Goal: Task Accomplishment & Management: Manage account settings

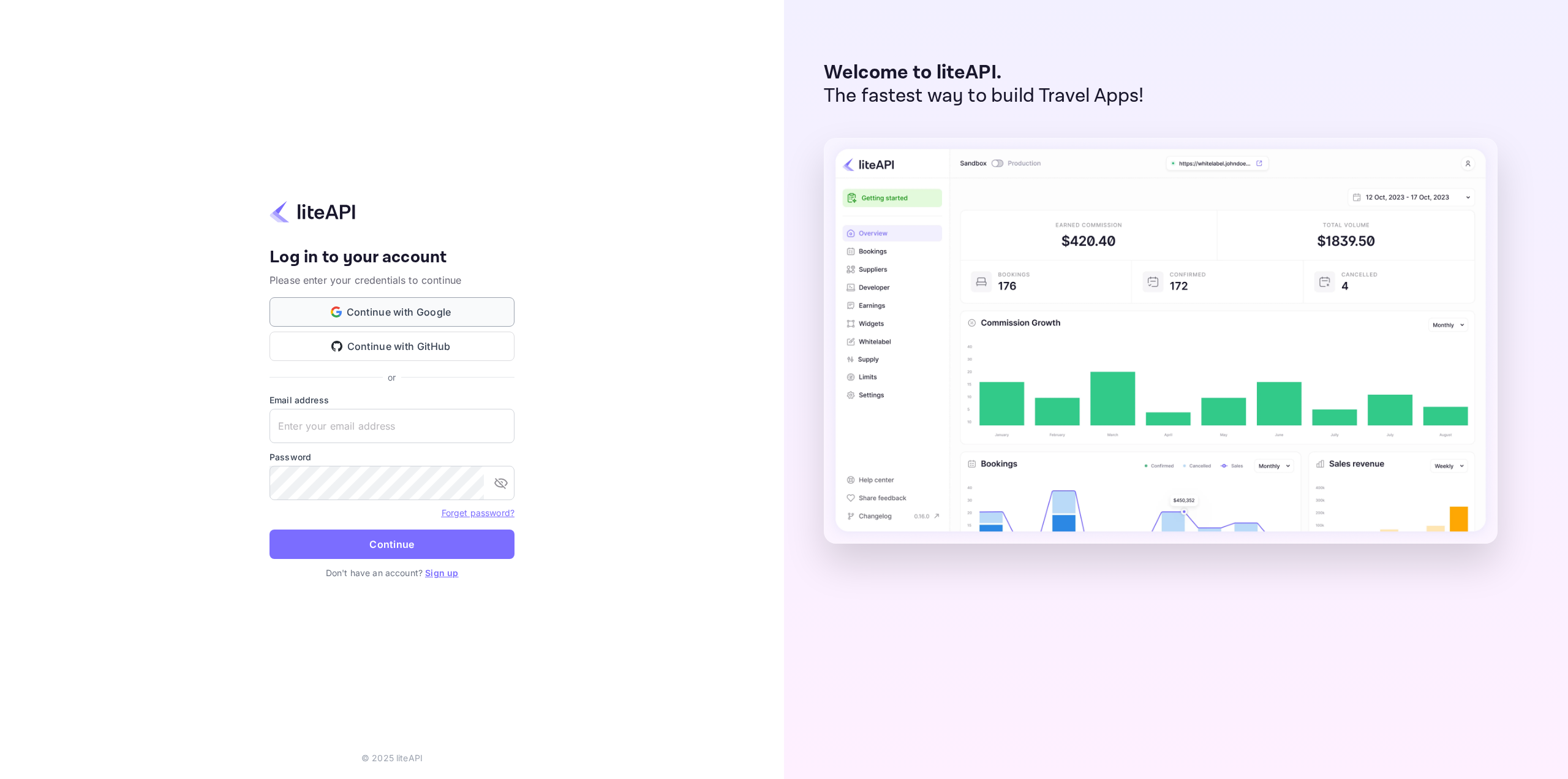
click at [497, 306] on button "Continue with Google" at bounding box center [392, 312] width 245 height 29
click at [476, 309] on button "Continue with Google" at bounding box center [392, 312] width 245 height 29
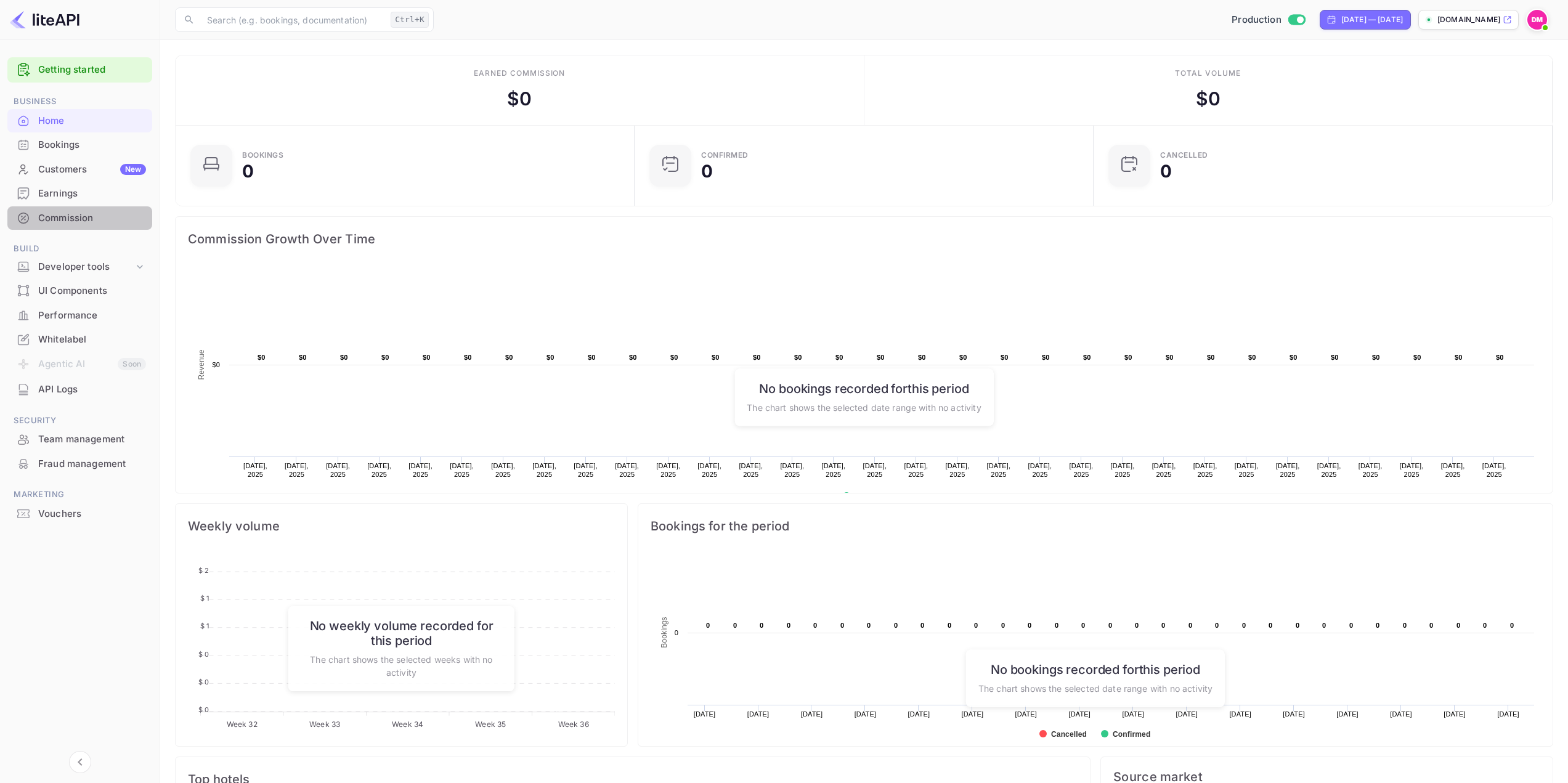
click at [81, 221] on div "Commission" at bounding box center [92, 218] width 108 height 14
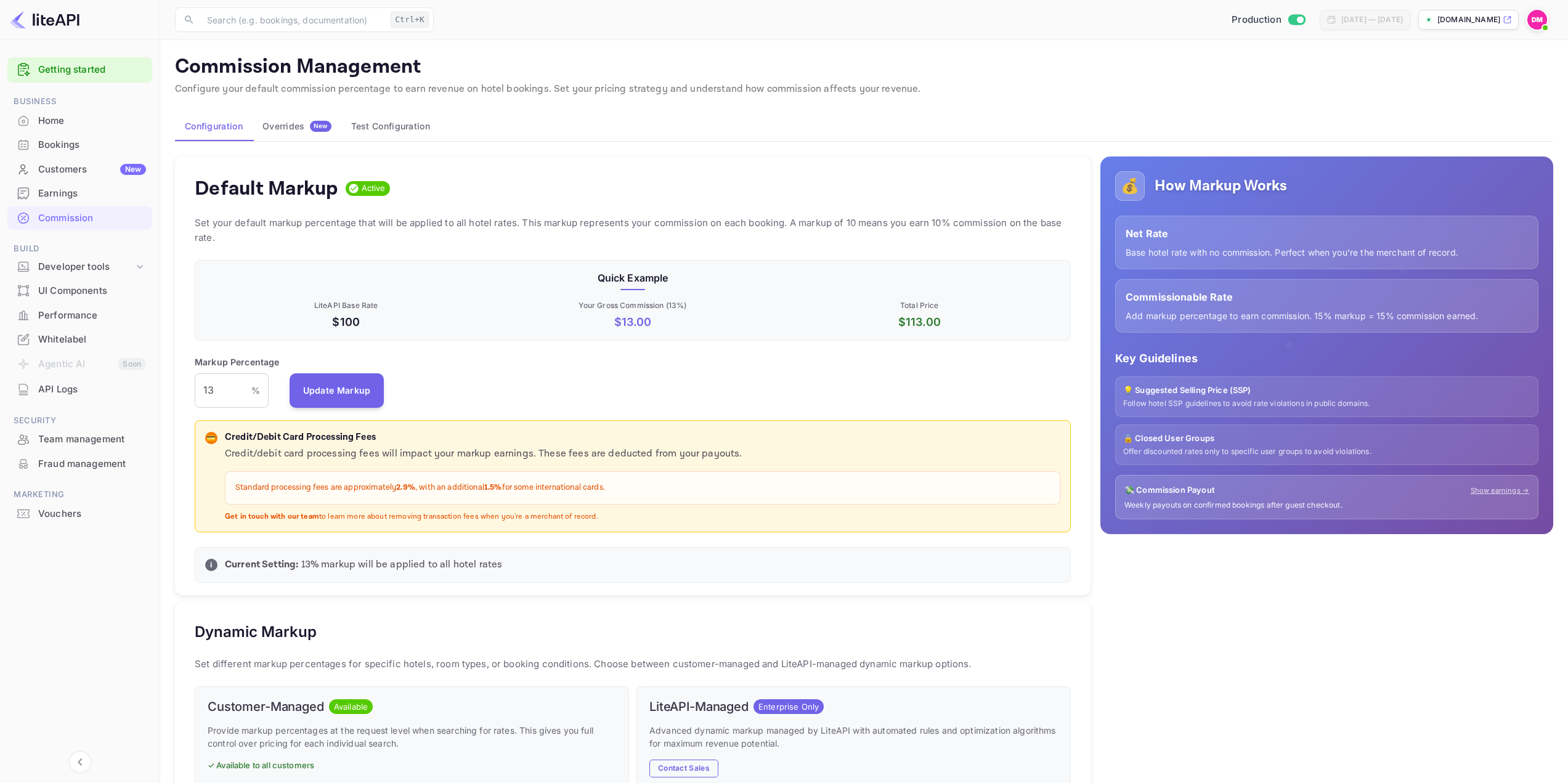
scroll to position [209, 867]
click at [236, 383] on input "13" at bounding box center [223, 390] width 57 height 35
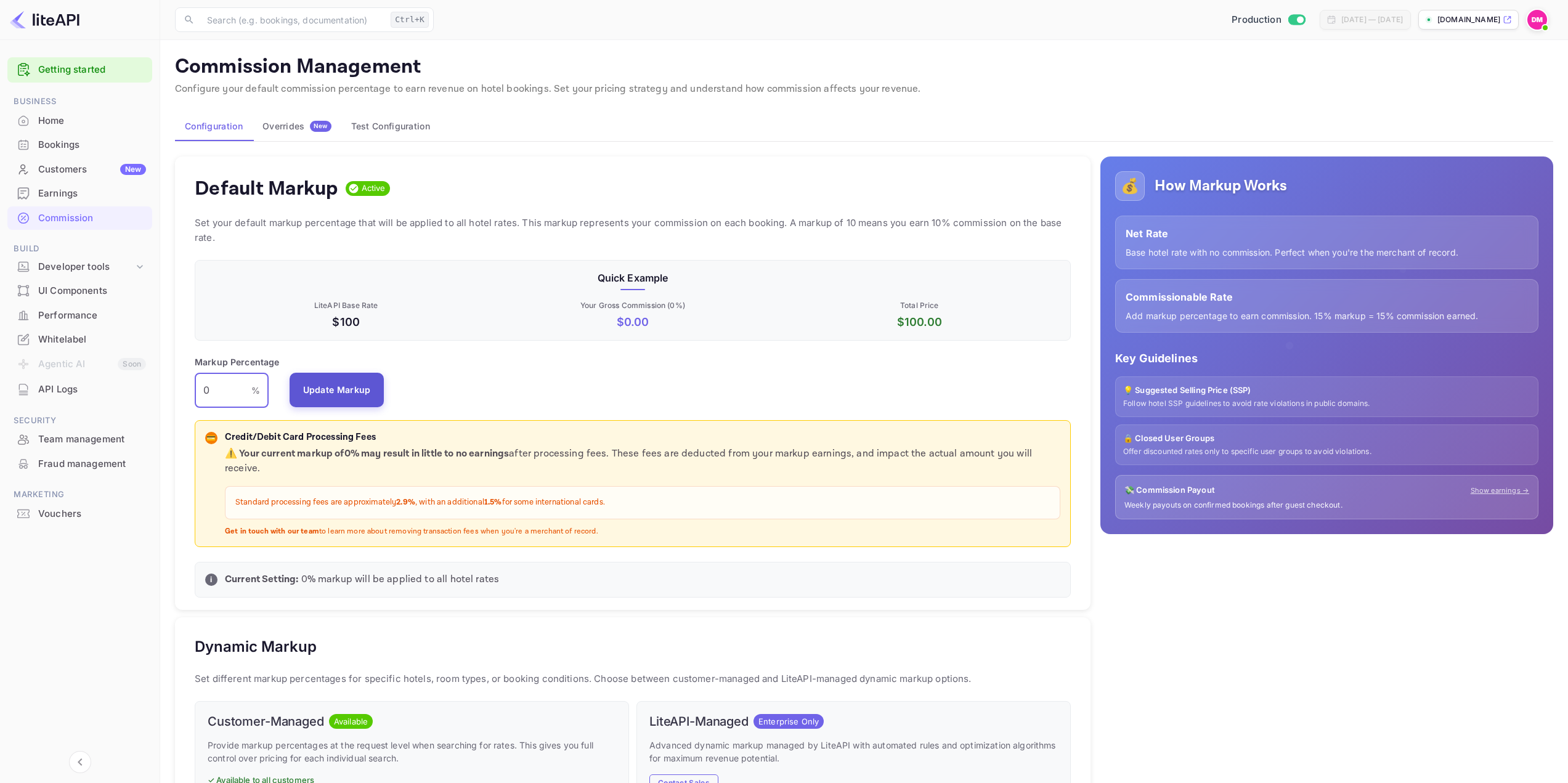
type input "0"
click at [342, 397] on button "Update Markup" at bounding box center [337, 390] width 95 height 35
click at [76, 344] on div "Whitelabel" at bounding box center [92, 340] width 108 height 14
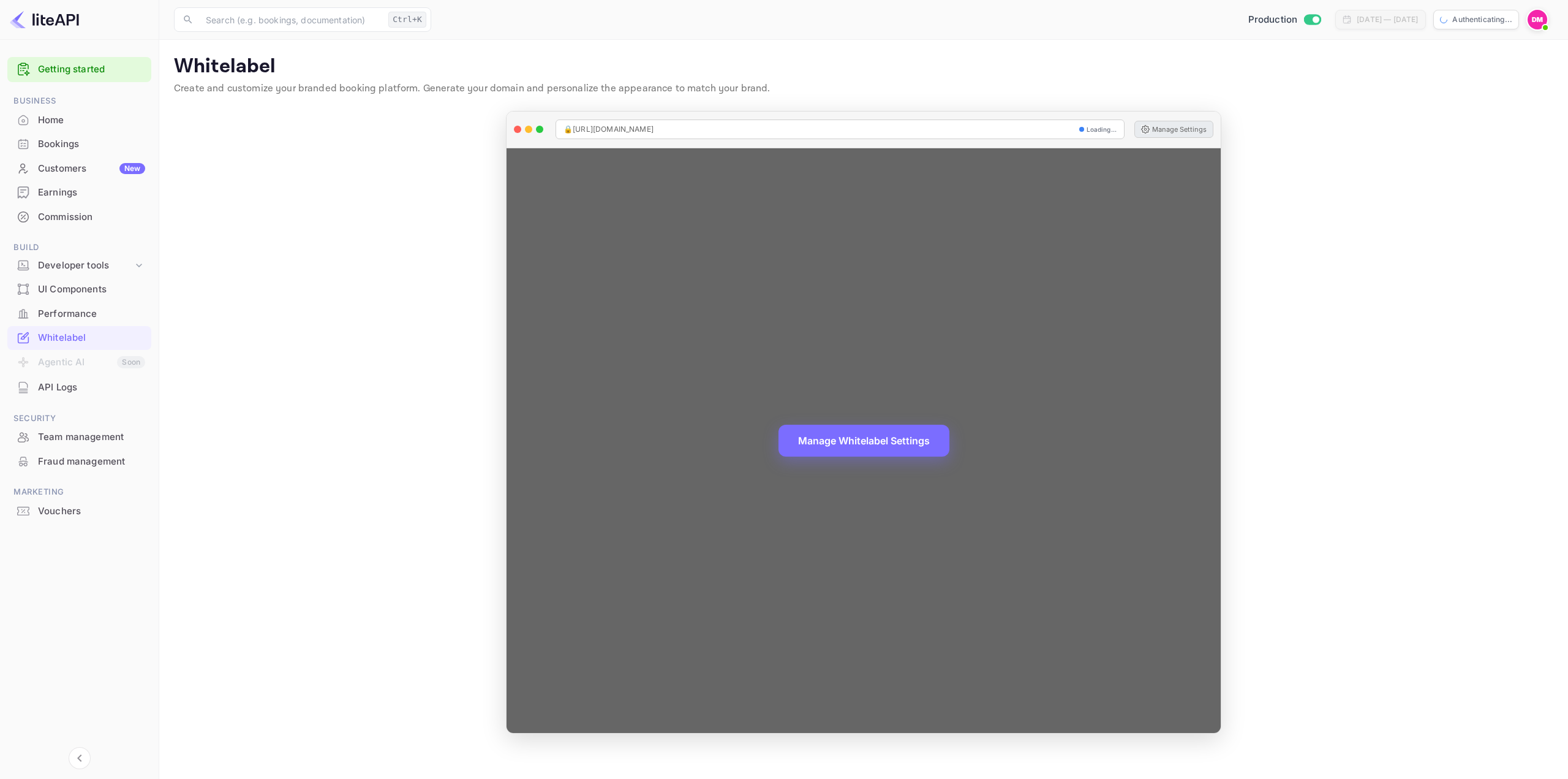
click at [1177, 127] on button "Manage Settings" at bounding box center [1174, 129] width 79 height 17
click at [1181, 130] on button "Manage Settings" at bounding box center [1174, 129] width 79 height 17
click at [1157, 129] on button "Manage Settings" at bounding box center [1174, 129] width 79 height 17
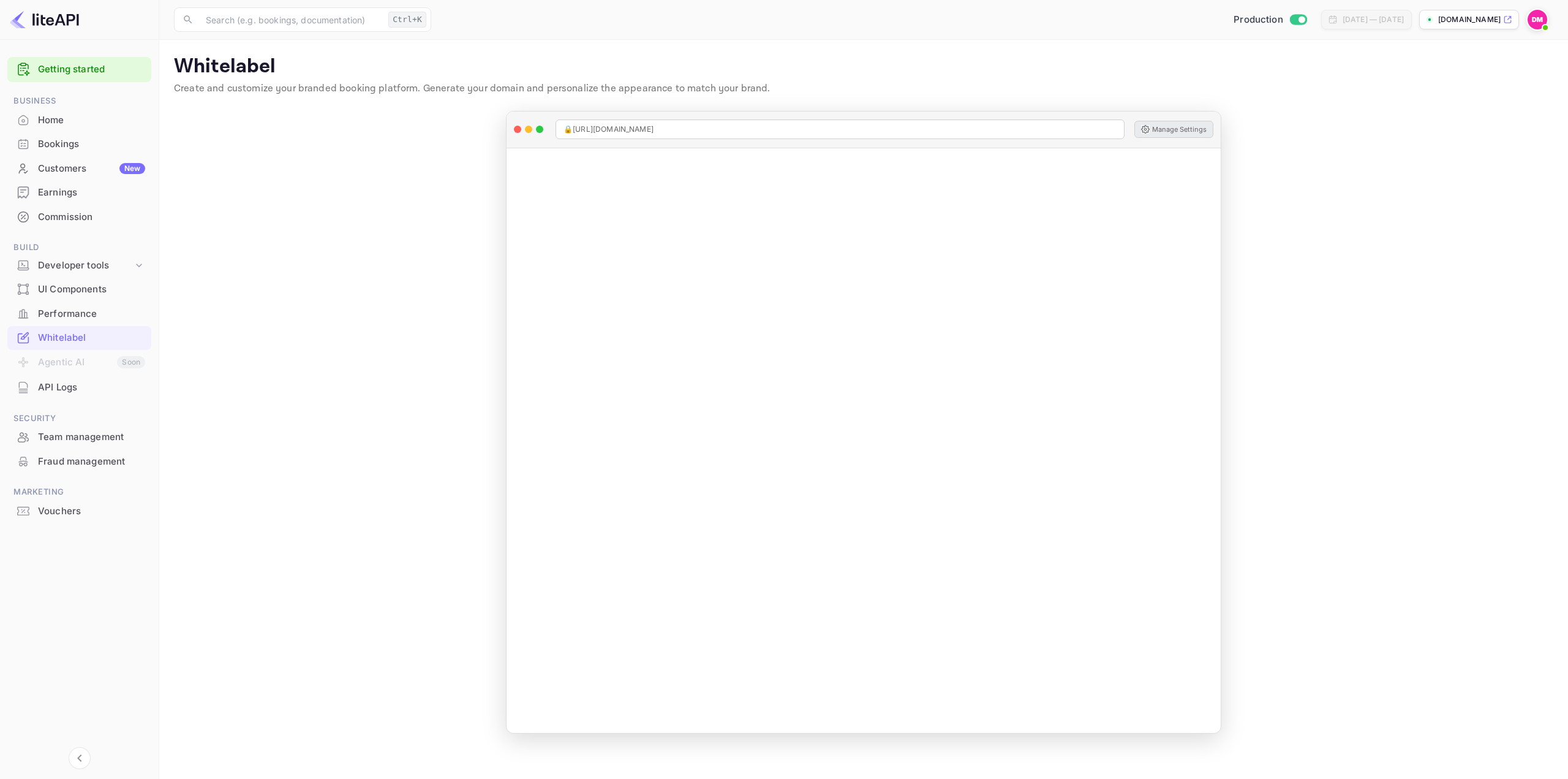
click at [53, 212] on div "Commission" at bounding box center [92, 217] width 107 height 14
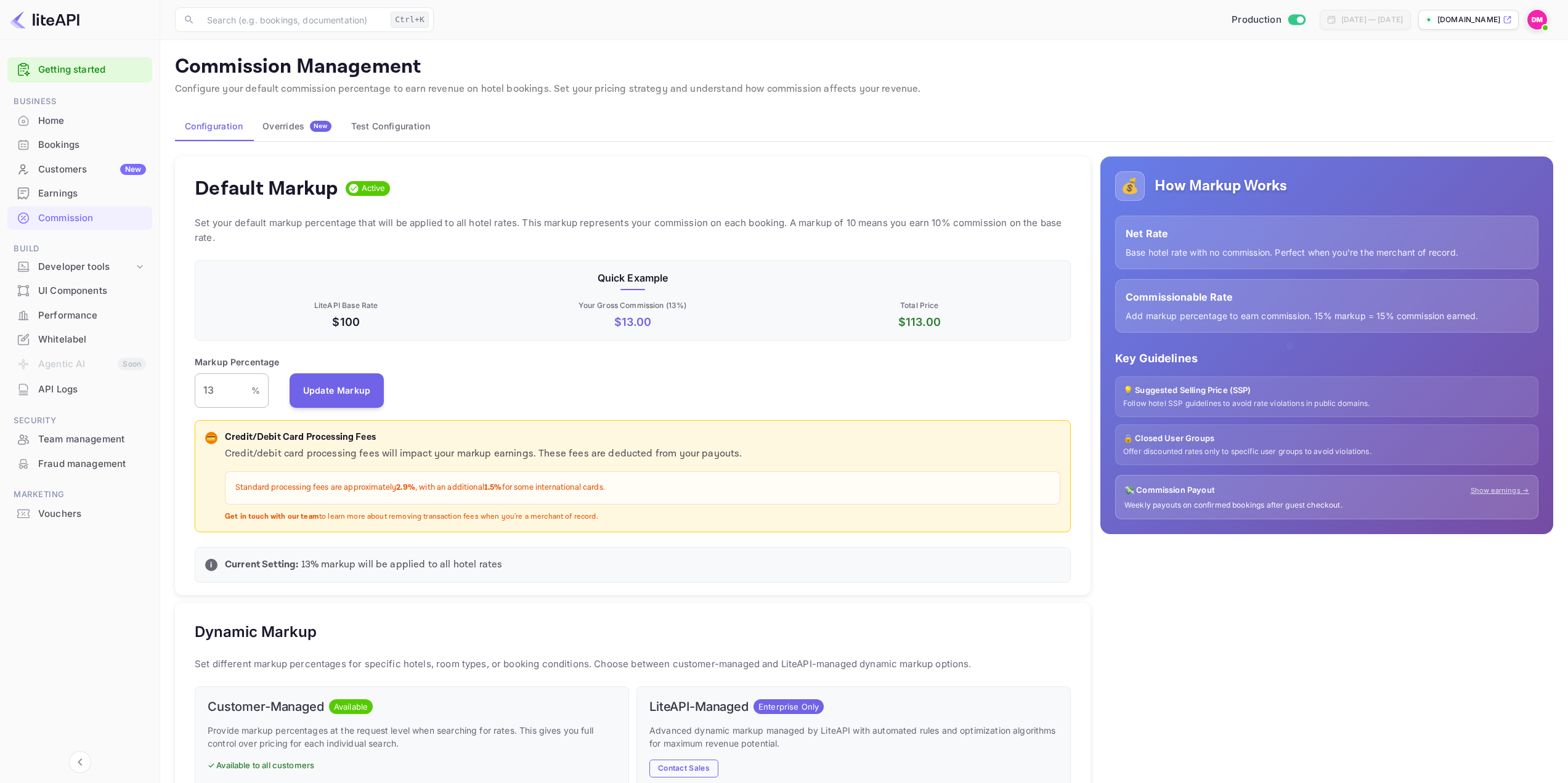
scroll to position [209, 867]
click at [336, 380] on button "Update Markup" at bounding box center [337, 390] width 95 height 35
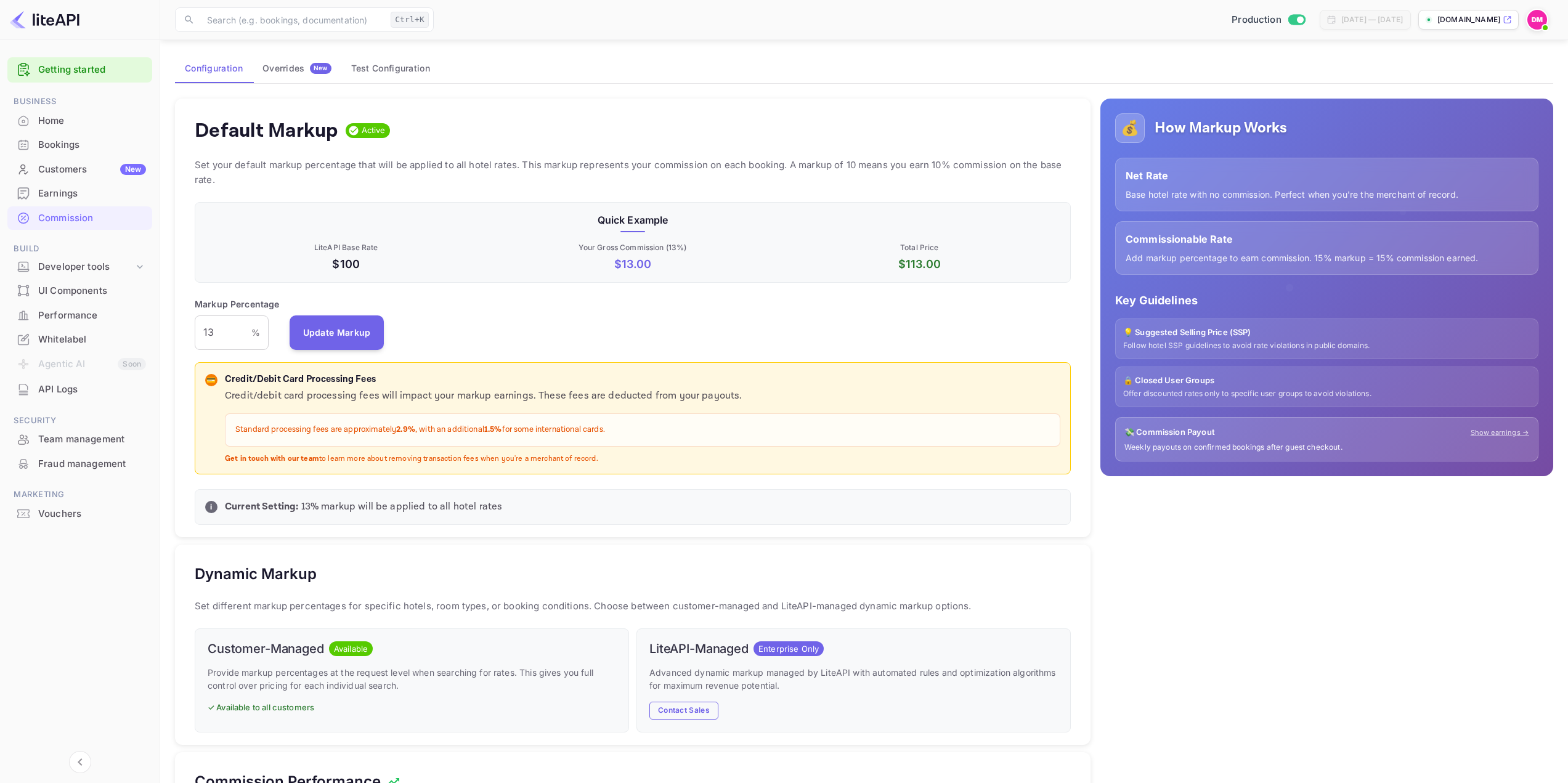
scroll to position [0, 0]
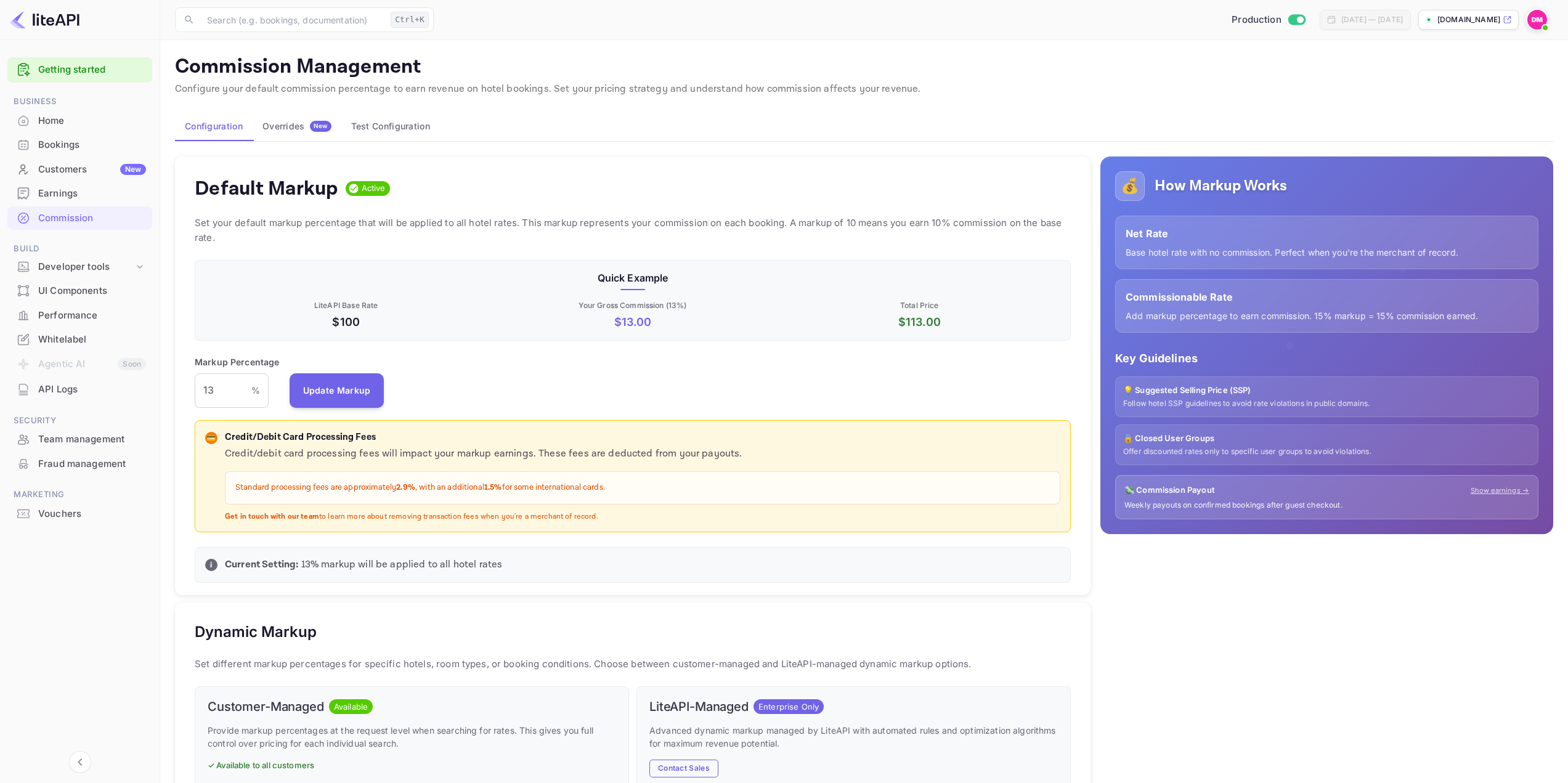
click at [296, 131] on div "Overrides New" at bounding box center [296, 127] width 69 height 11
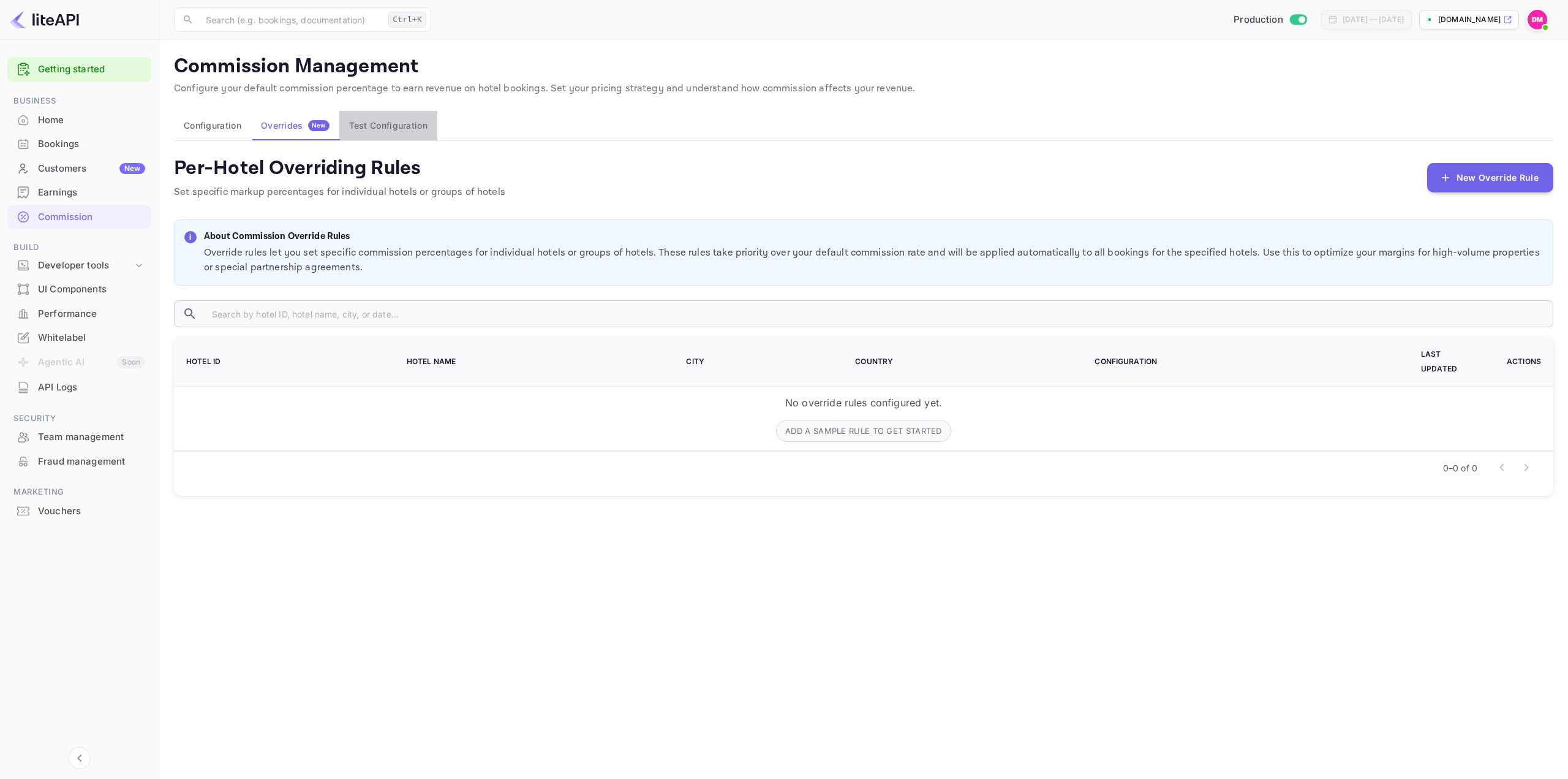
click at [363, 130] on button "Test Configuration" at bounding box center [388, 125] width 98 height 29
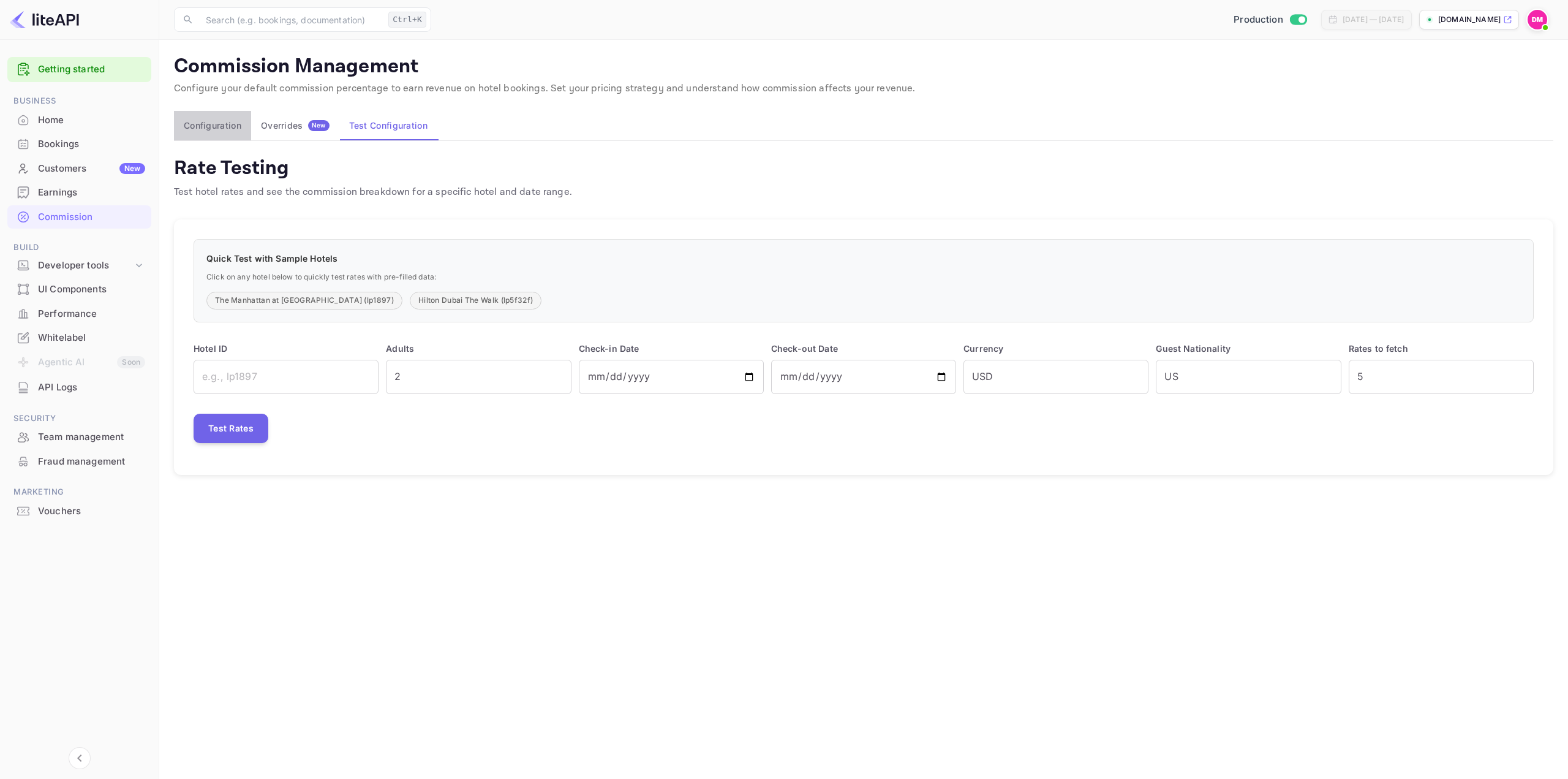
click at [237, 125] on button "Configuration" at bounding box center [212, 125] width 77 height 29
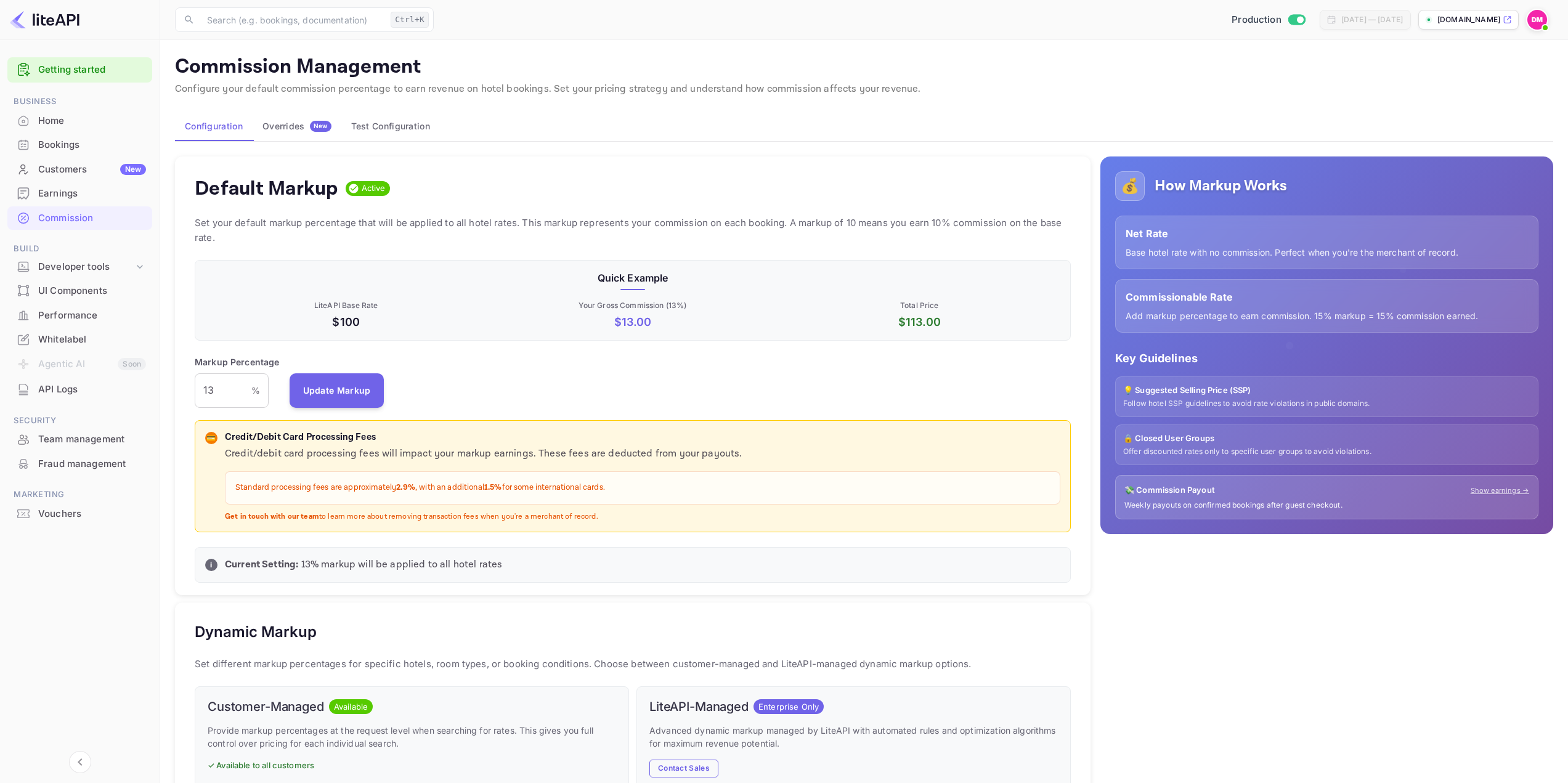
scroll to position [209, 867]
click at [100, 110] on div "Home" at bounding box center [80, 121] width 145 height 24
